Goal: Information Seeking & Learning: Learn about a topic

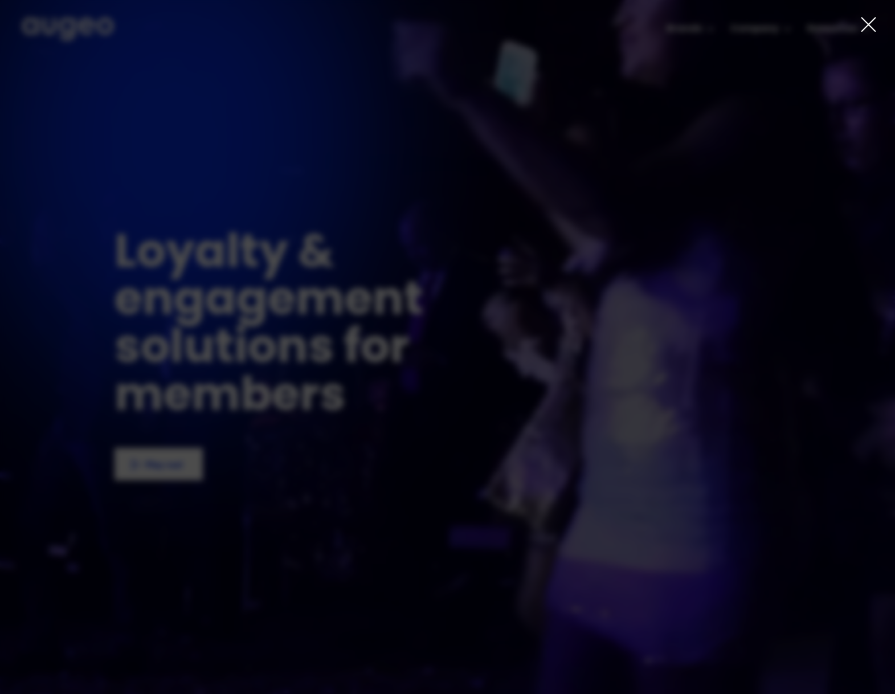
click at [865, 22] on icon at bounding box center [868, 25] width 14 height 14
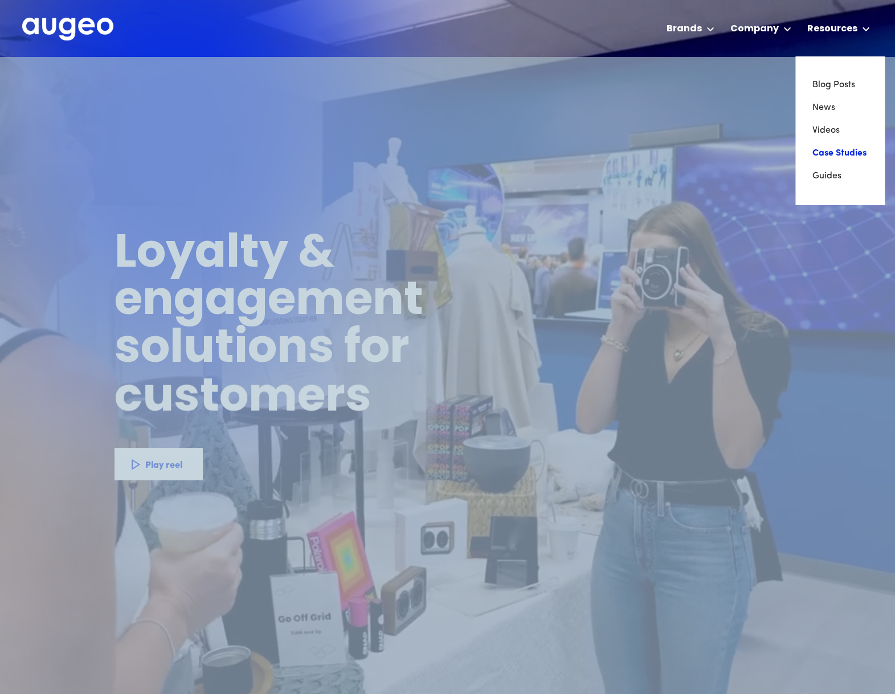
click at [816, 155] on link "Case Studies" at bounding box center [839, 153] width 55 height 23
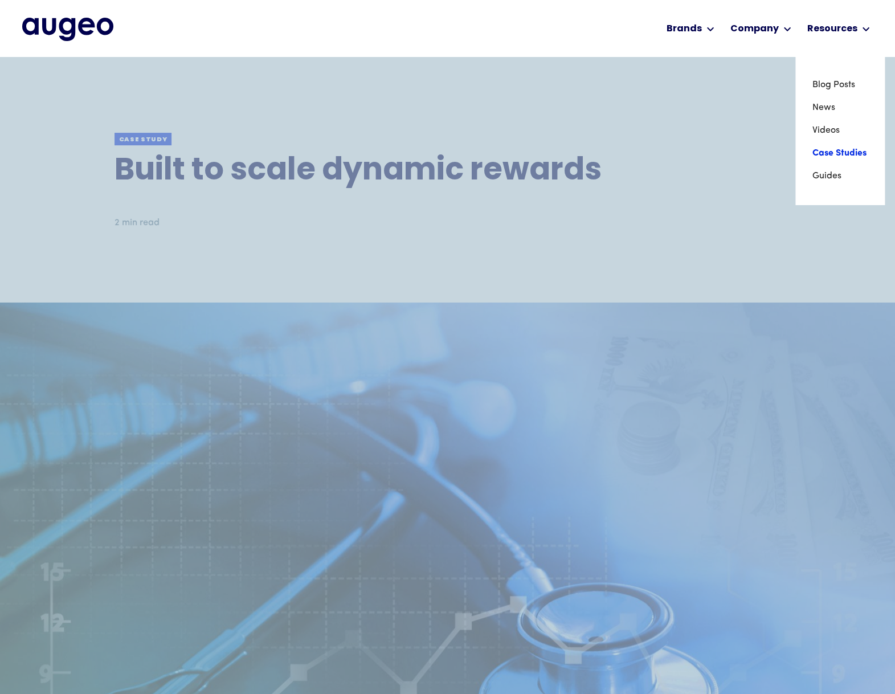
click at [823, 154] on link "Case Studies" at bounding box center [839, 153] width 55 height 23
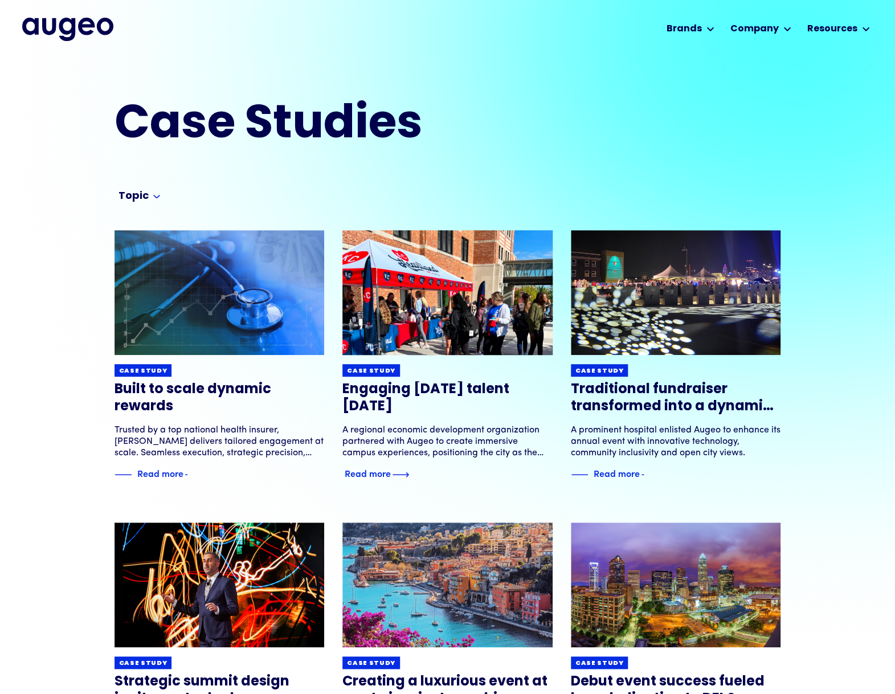
click at [523, 384] on h3 "Engaging [DATE] talent [DATE]" at bounding box center [447, 398] width 210 height 34
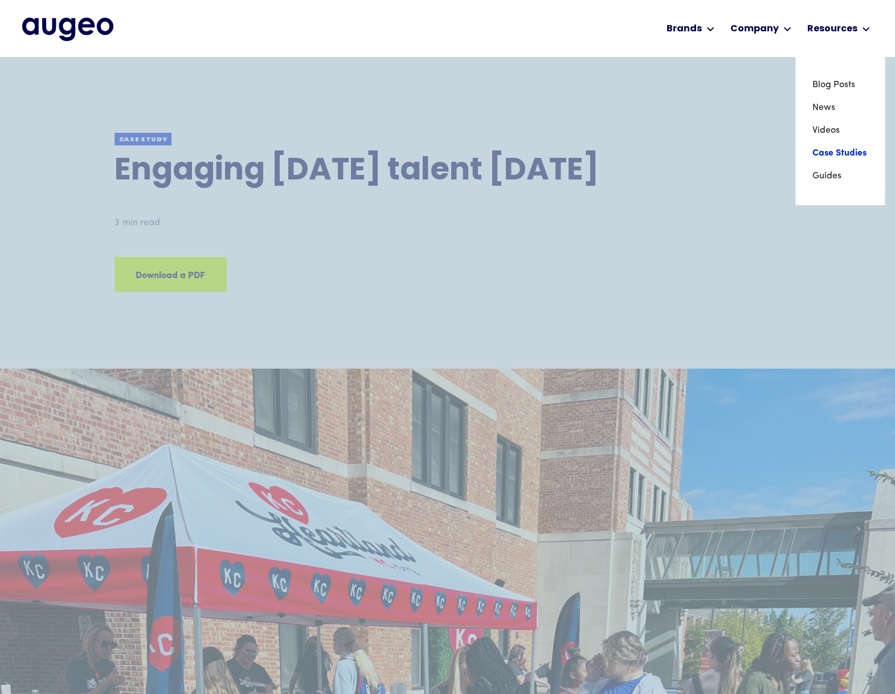
click at [829, 153] on link "Case Studies" at bounding box center [839, 153] width 55 height 23
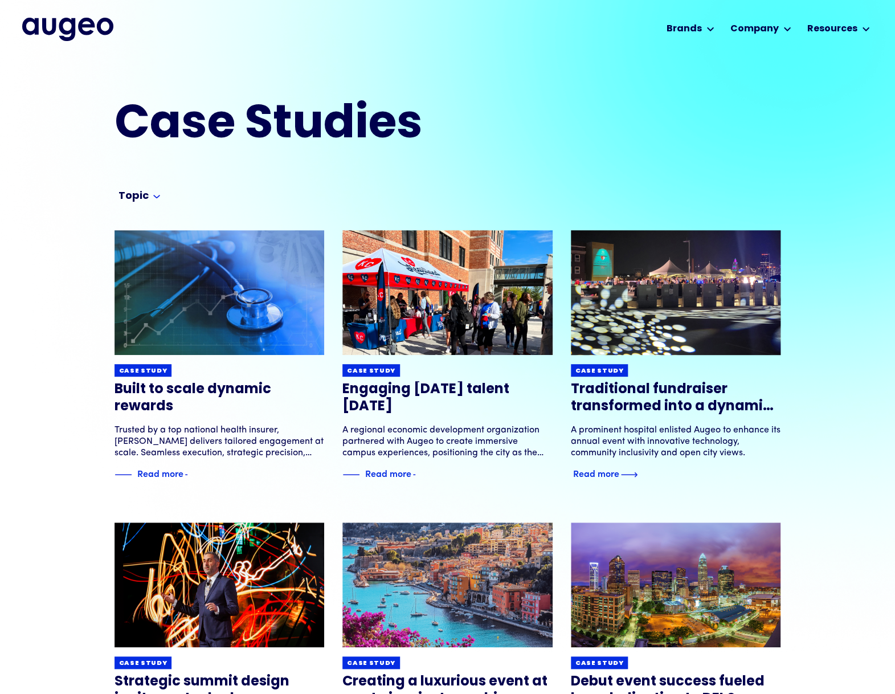
click at [694, 405] on h3 "Traditional fundraiser transformed into a dynamic experience" at bounding box center [676, 398] width 210 height 34
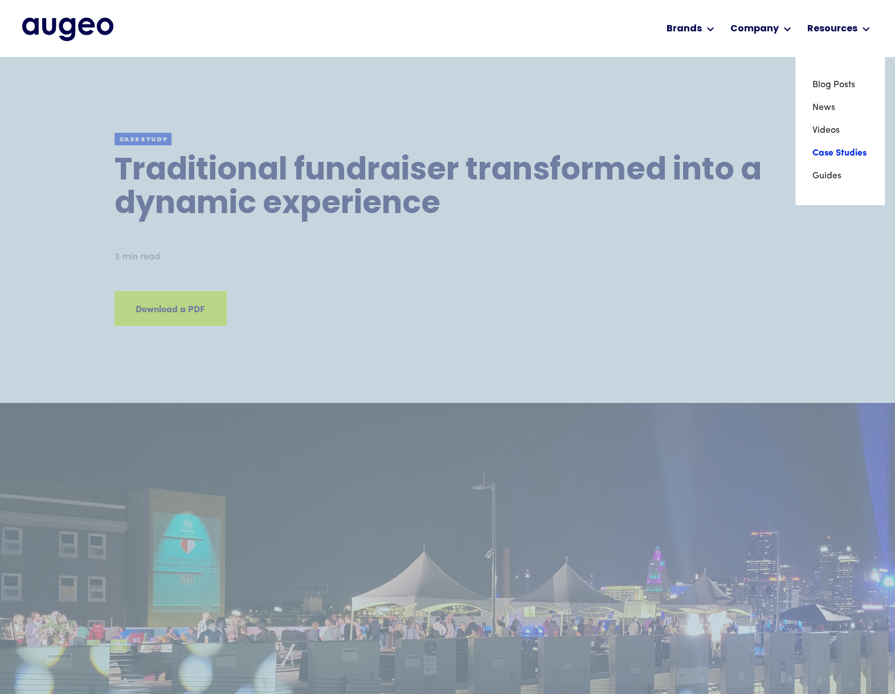
click at [816, 154] on link "Case Studies" at bounding box center [839, 153] width 55 height 23
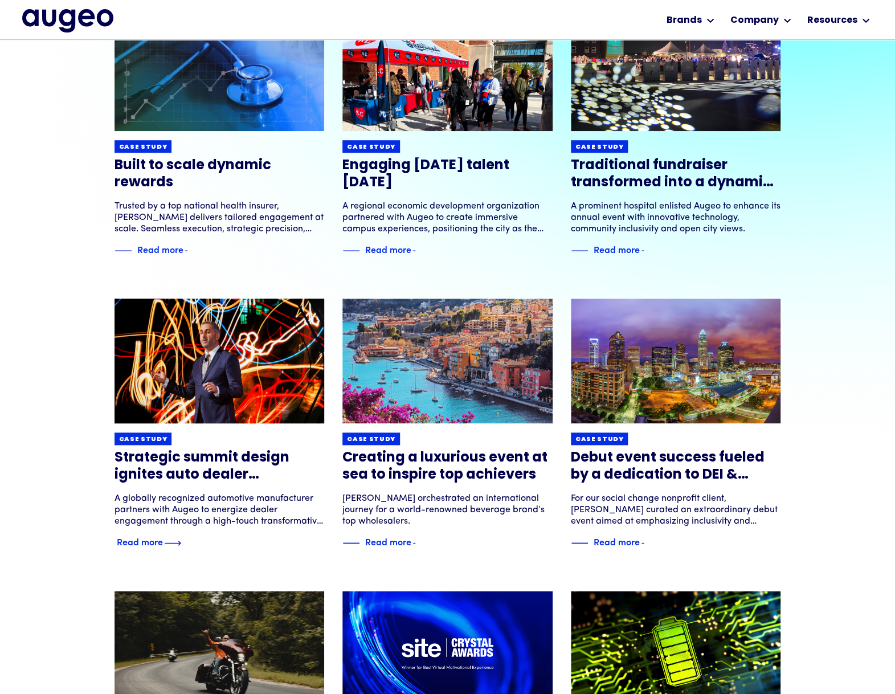
scroll to position [207, 0]
click at [214, 457] on h3 "Strategic summit design ignites auto dealer performance" at bounding box center [219, 466] width 210 height 34
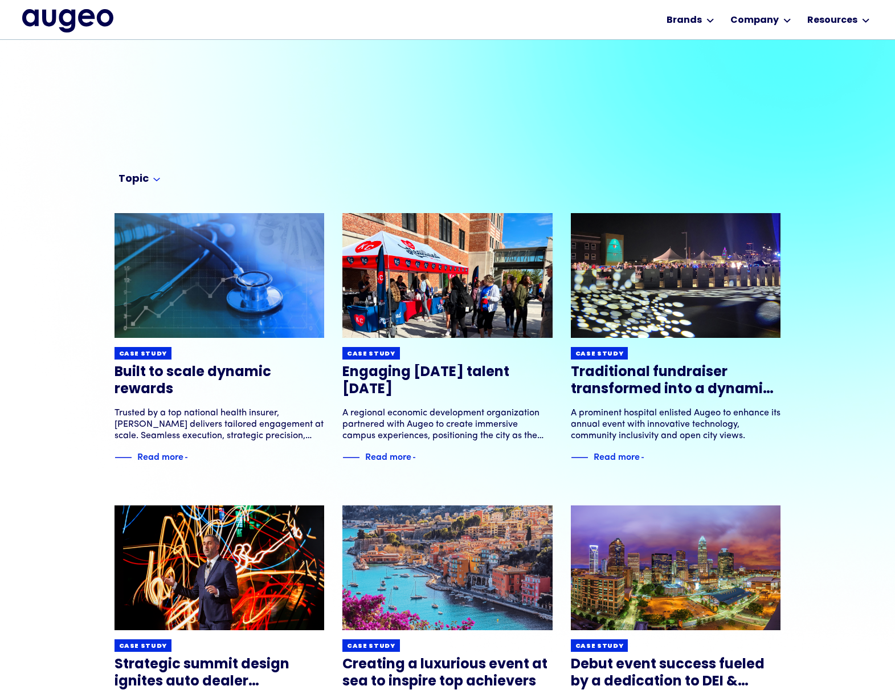
scroll to position [207, 0]
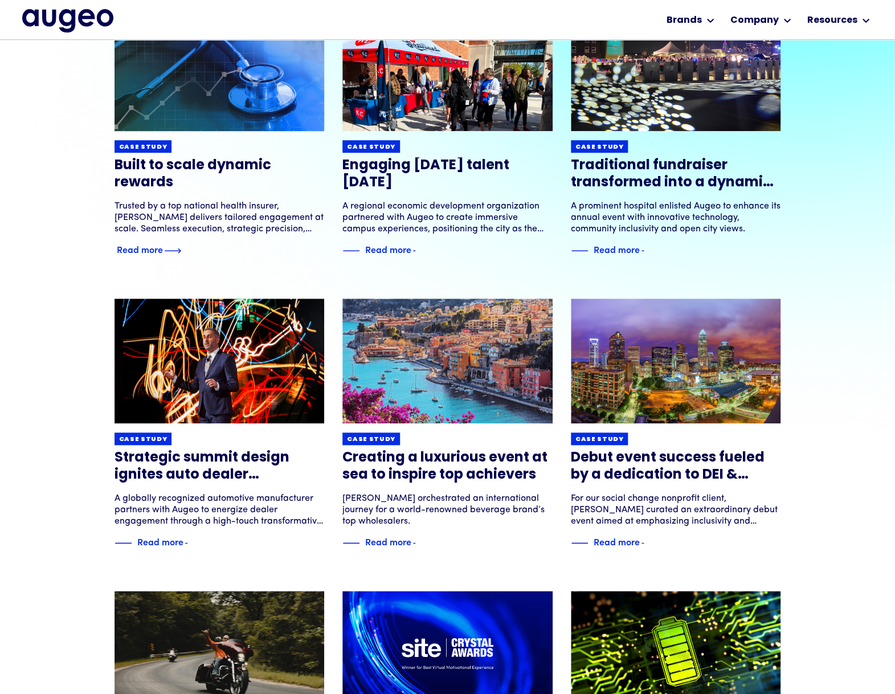
click at [204, 193] on link "Case study Built to scale dynamic rewards Trusted by a top national health insu…" at bounding box center [219, 131] width 210 height 251
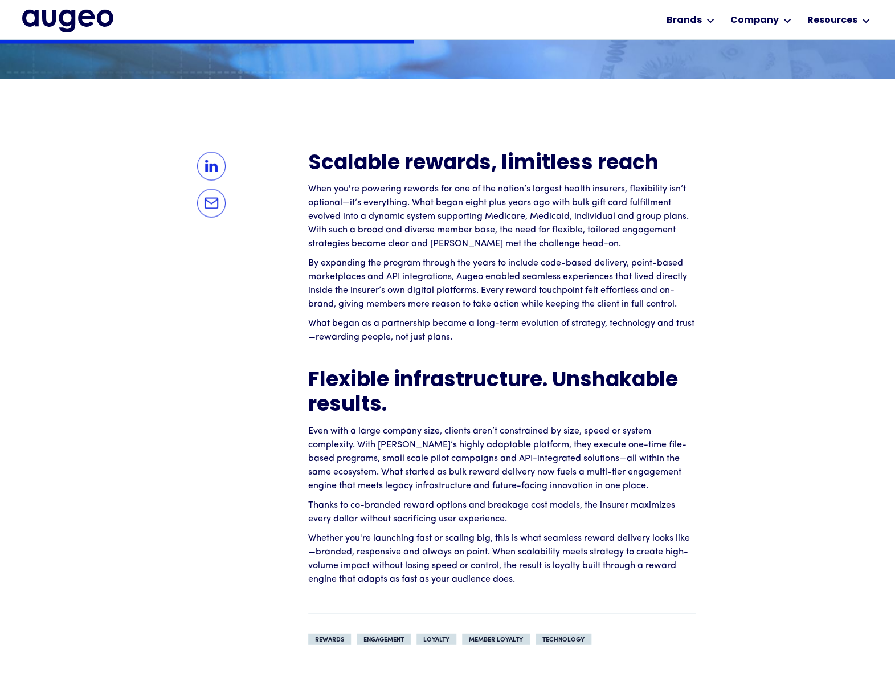
scroll to position [806, 0]
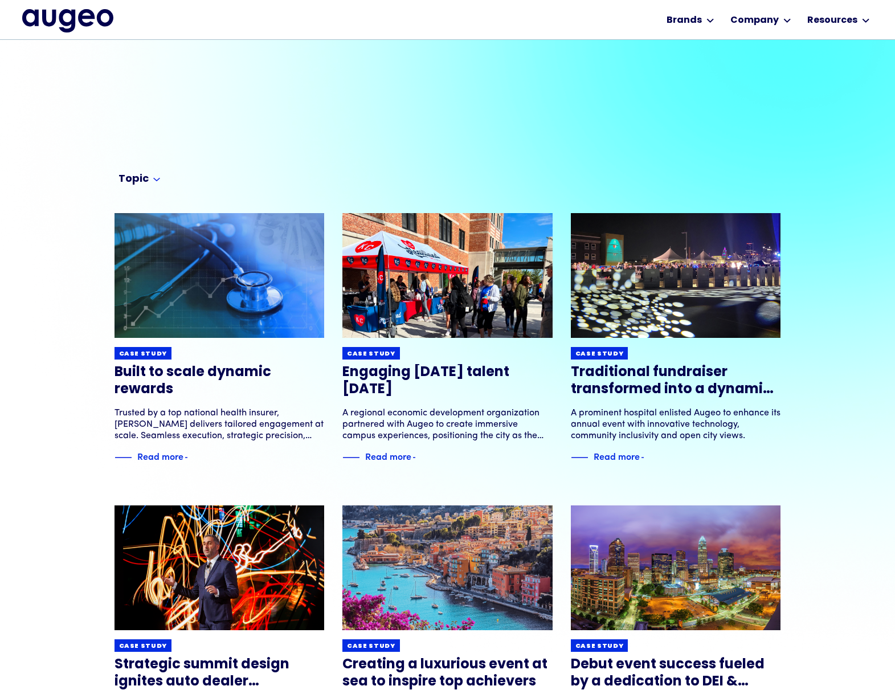
scroll to position [207, 0]
